Goal: Transaction & Acquisition: Purchase product/service

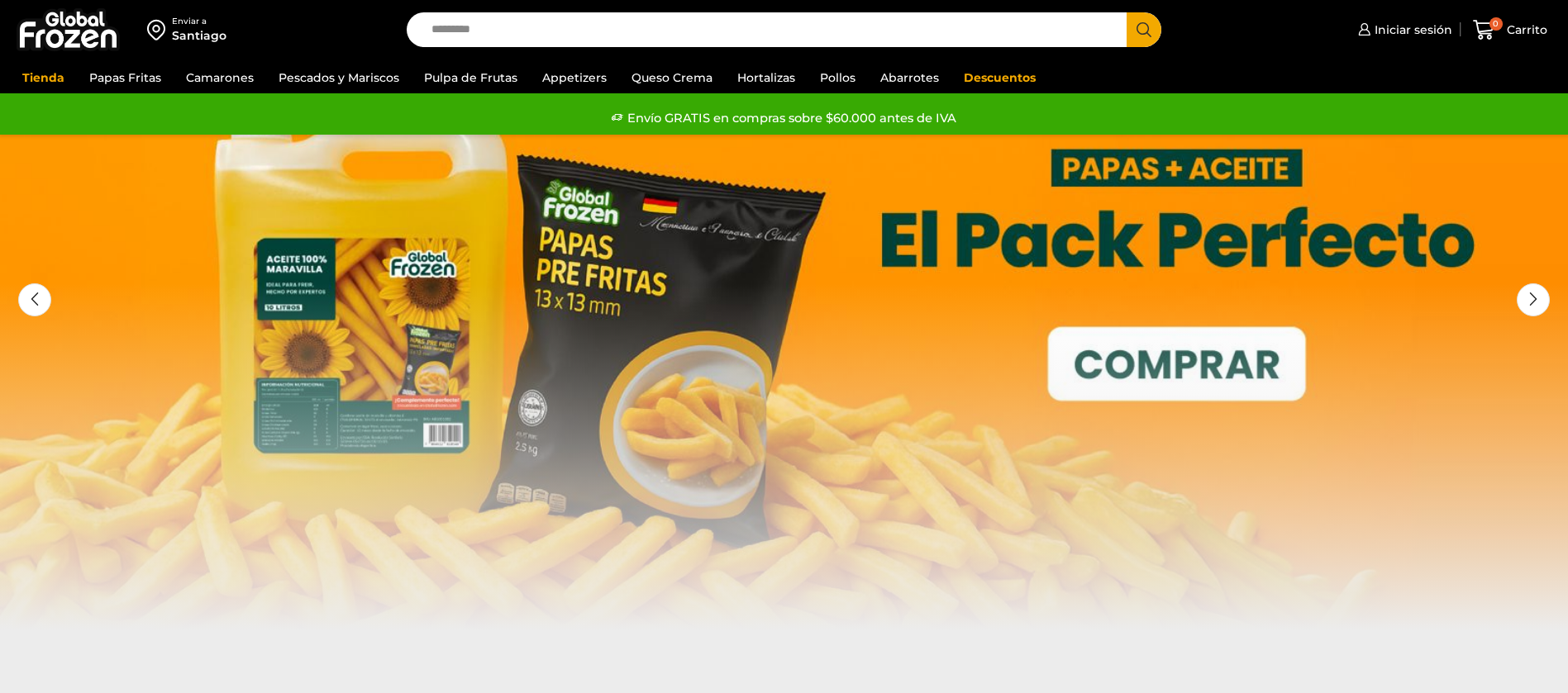
click at [624, 35] on input "Search input" at bounding box center [770, 30] width 696 height 35
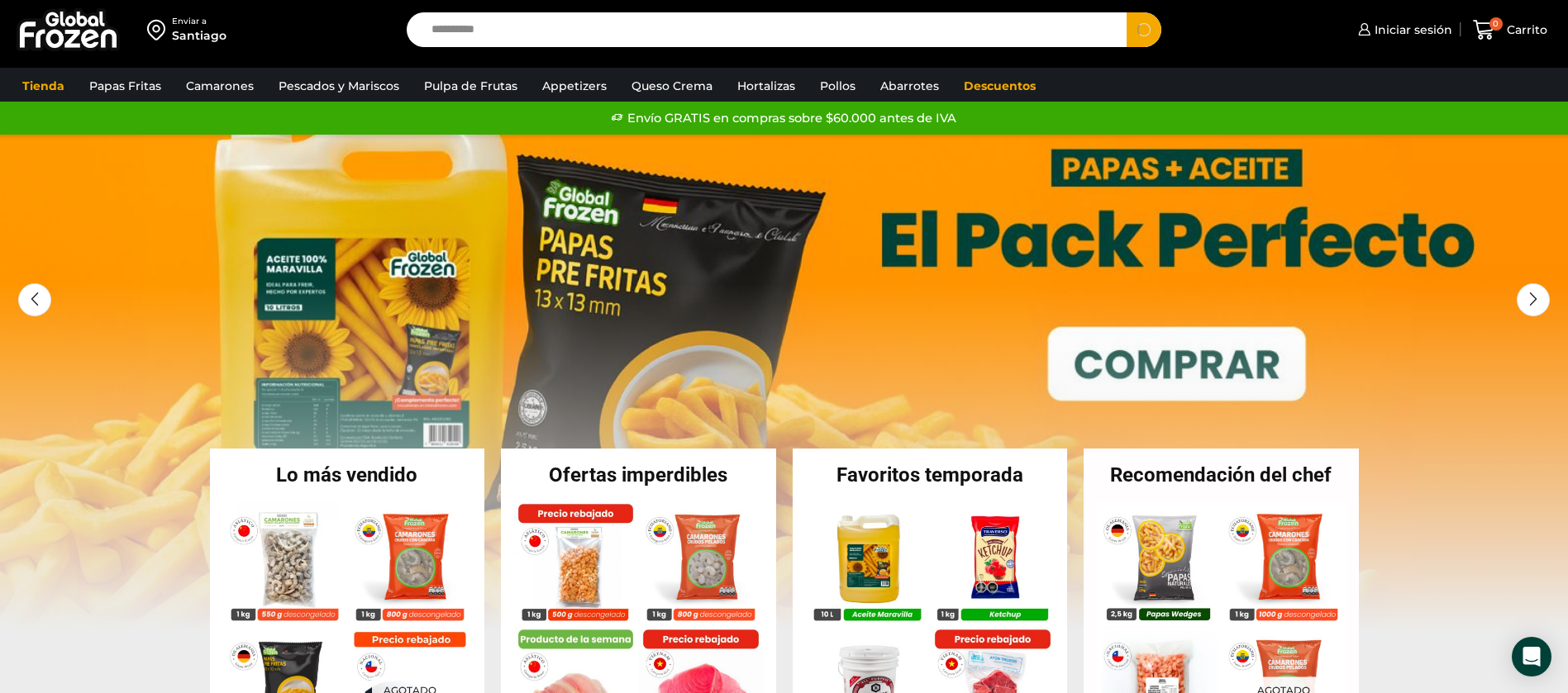
type input "**********"
click at [1127, 12] on button "Search" at bounding box center [1144, 30] width 35 height 35
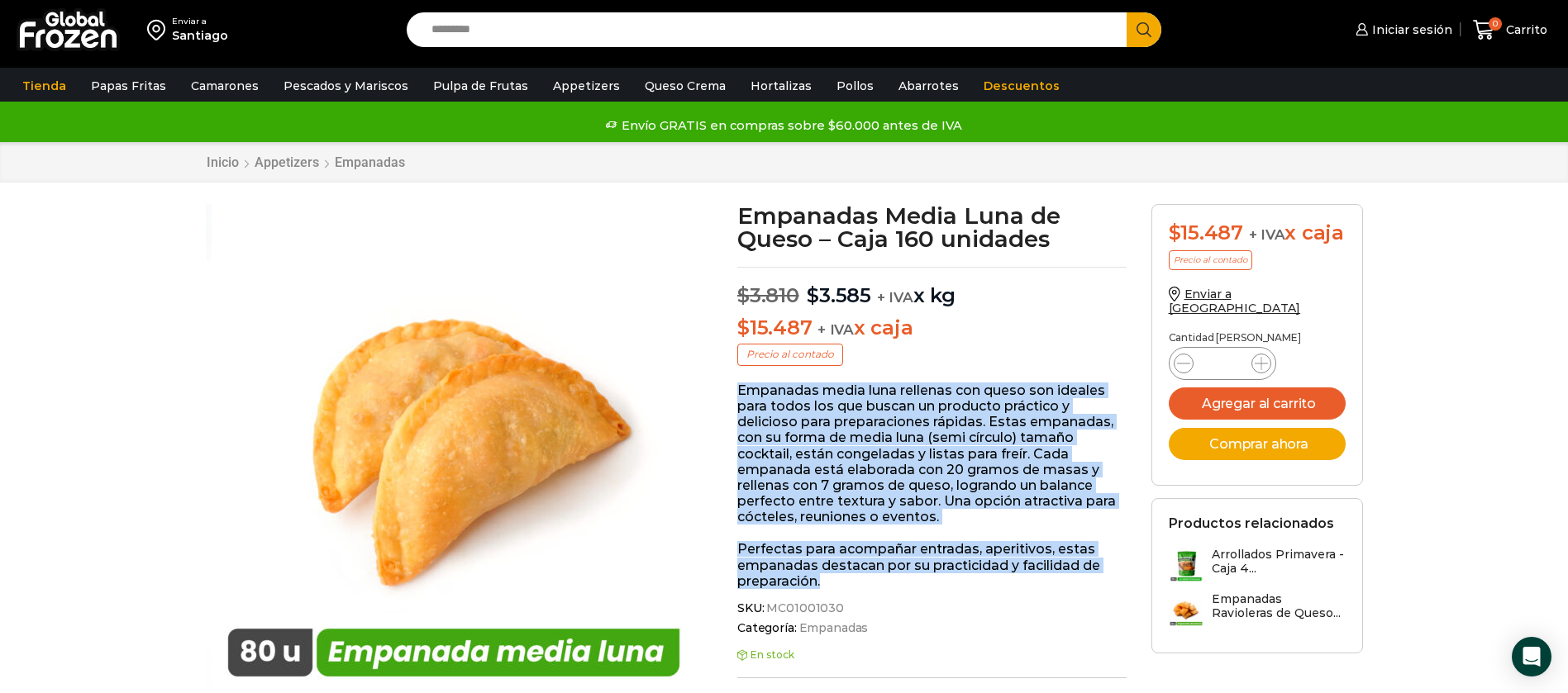
drag, startPoint x: 824, startPoint y: 582, endPoint x: 734, endPoint y: 388, distance: 213.9
click at [804, 561] on p "Perfectas para acompañar entradas, aperitivos, estas empanadas destacan por su …" at bounding box center [932, 565] width 390 height 48
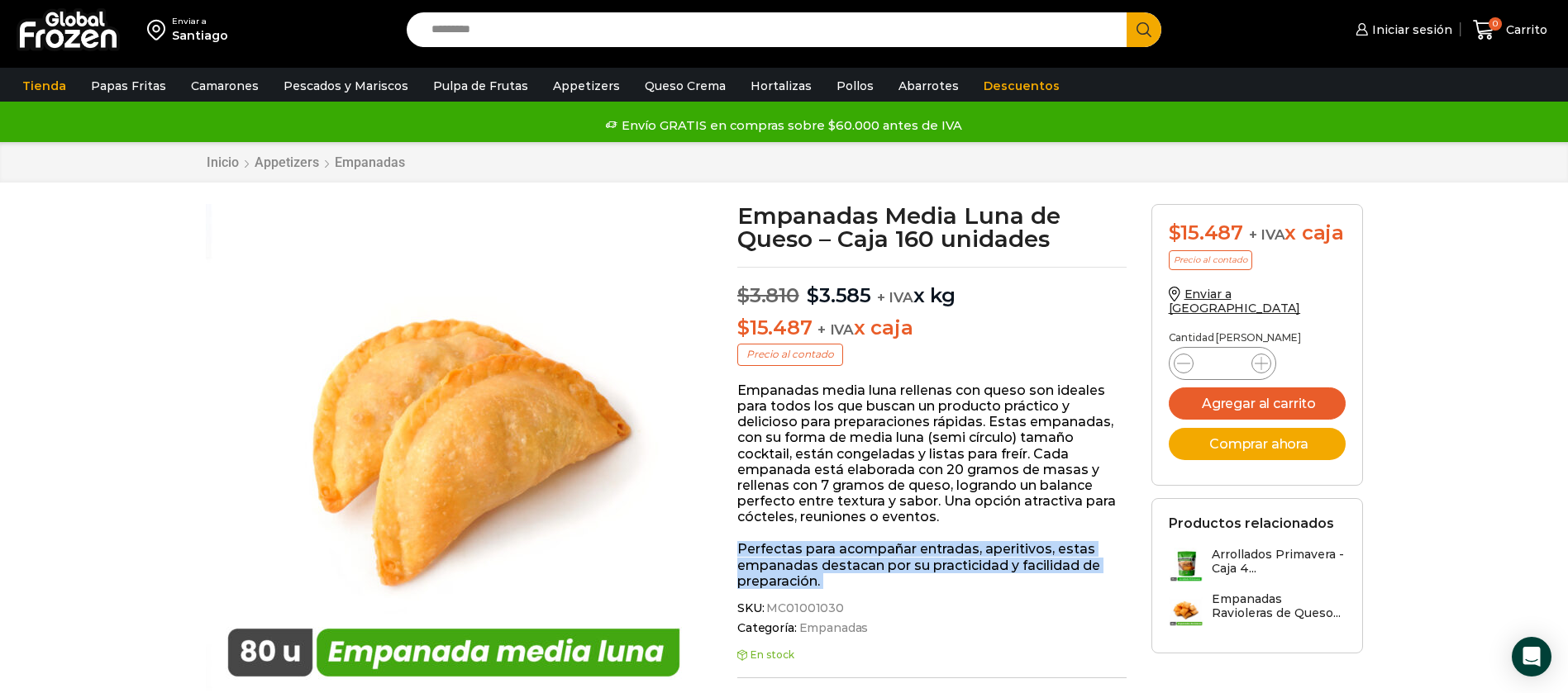
click at [804, 561] on p "Perfectas para acompañar entradas, aperitivos, estas empanadas destacan por su …" at bounding box center [932, 565] width 390 height 48
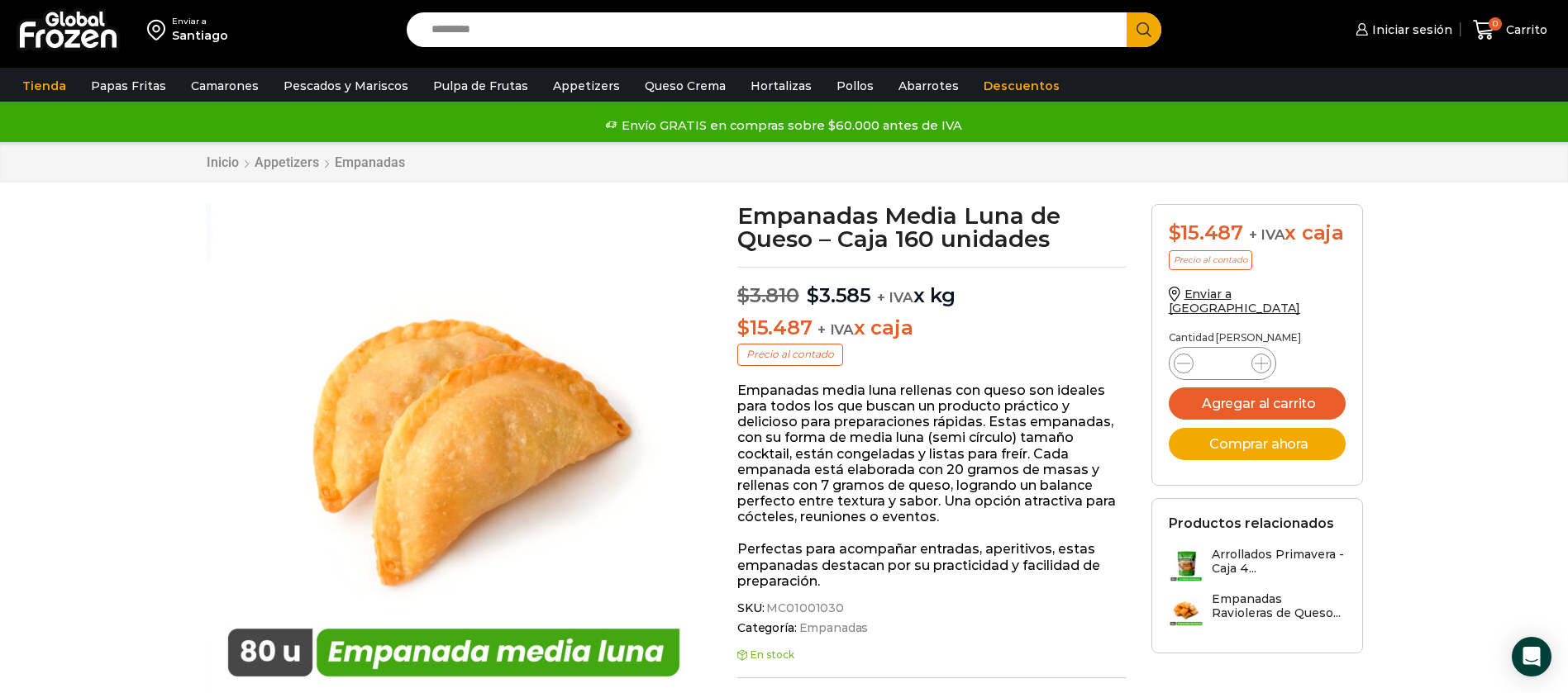
click at [792, 468] on p "Empanadas media luna rellenas con queso son ideales para todos los que buscan u…" at bounding box center [932, 454] width 390 height 143
